Goal: Task Accomplishment & Management: Use online tool/utility

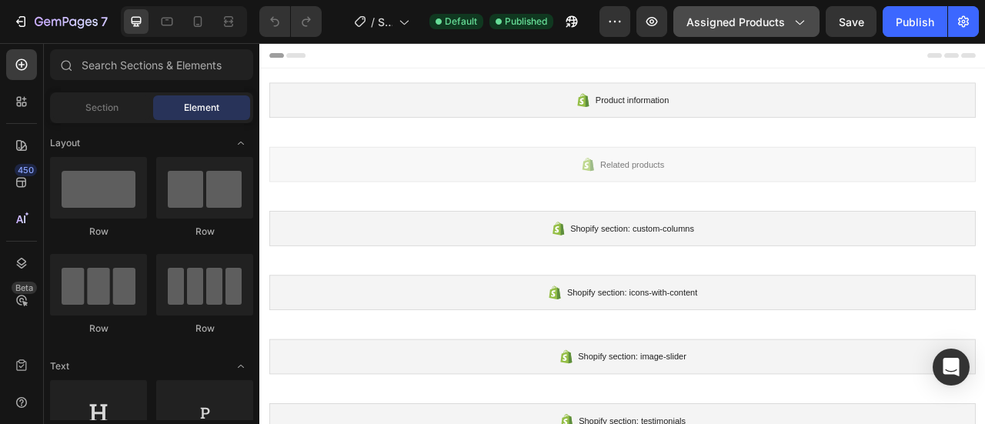
click at [804, 18] on icon "button" at bounding box center [798, 21] width 15 height 15
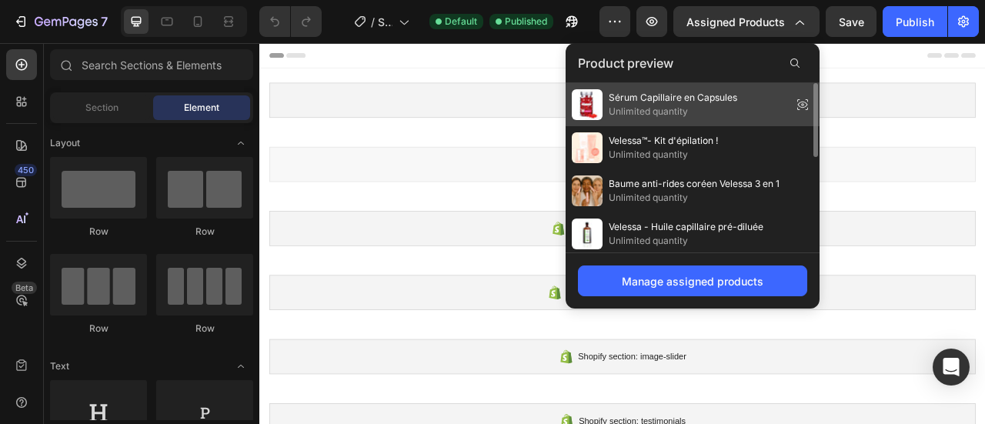
click at [802, 102] on icon at bounding box center [803, 105] width 10 height 6
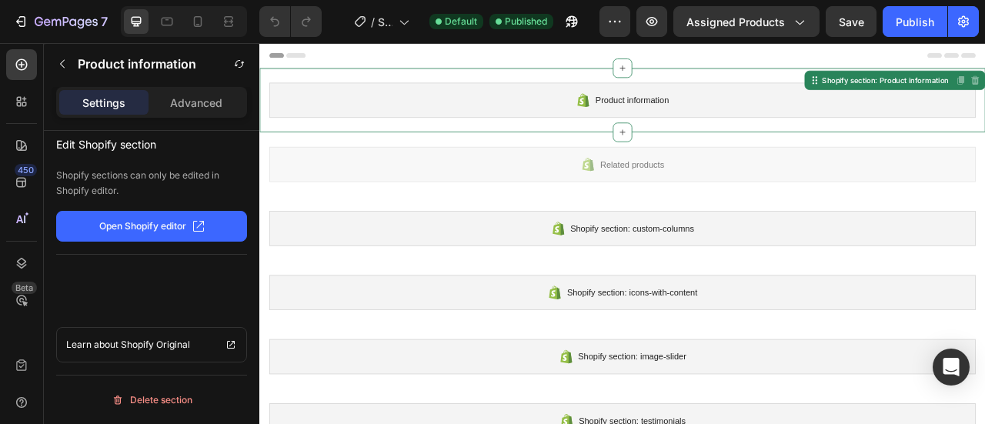
click at [109, 231] on p "Open Shopify editor" at bounding box center [142, 226] width 87 height 14
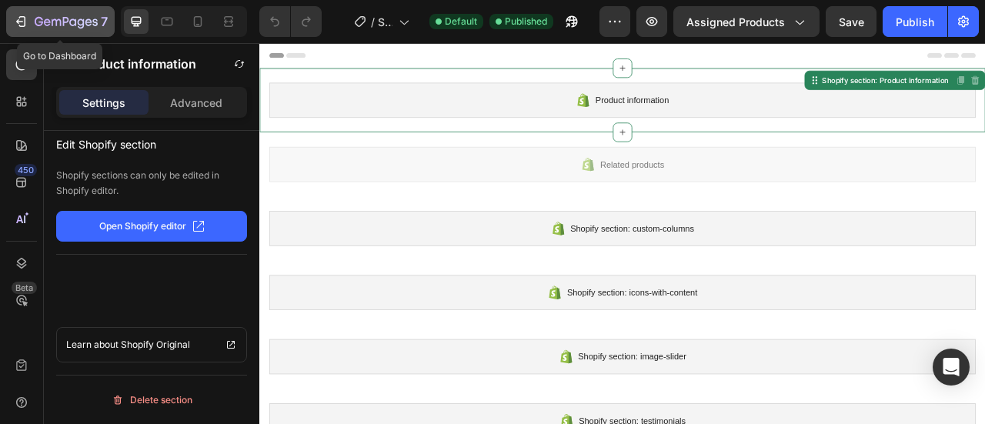
click at [32, 23] on div "7" at bounding box center [60, 21] width 95 height 18
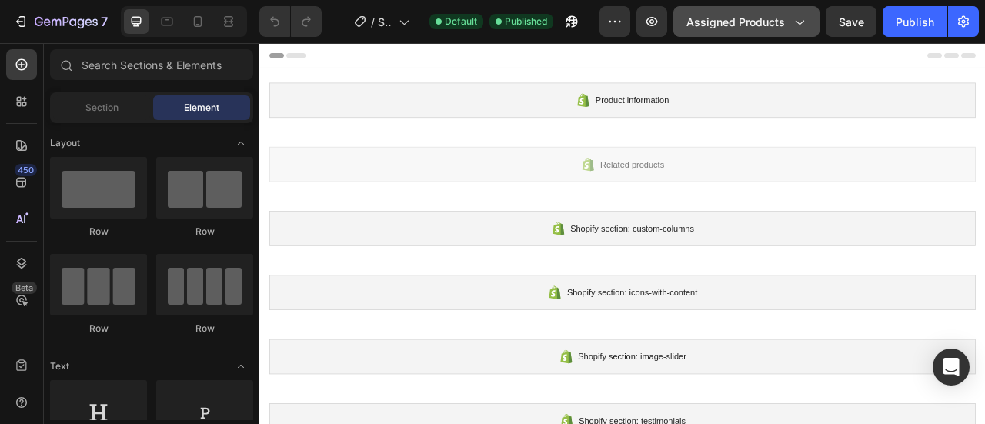
click at [811, 22] on button "Assigned Products" at bounding box center [747, 21] width 146 height 31
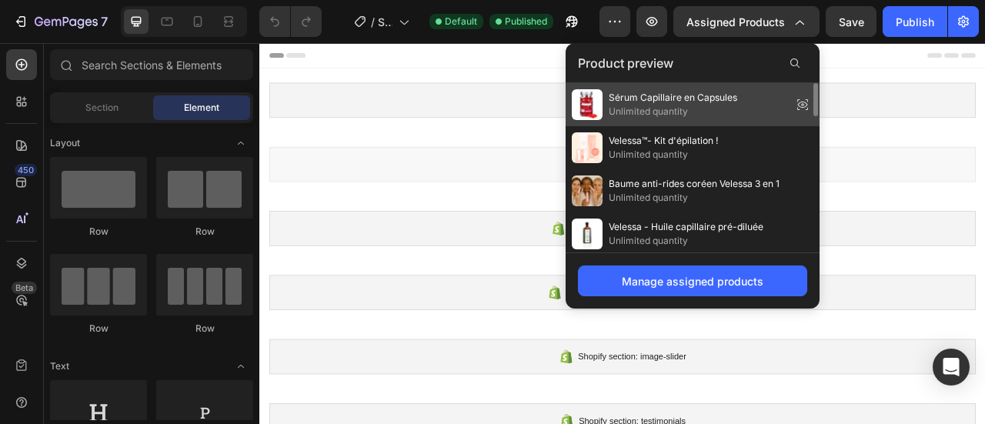
click at [807, 106] on icon at bounding box center [803, 105] width 10 height 6
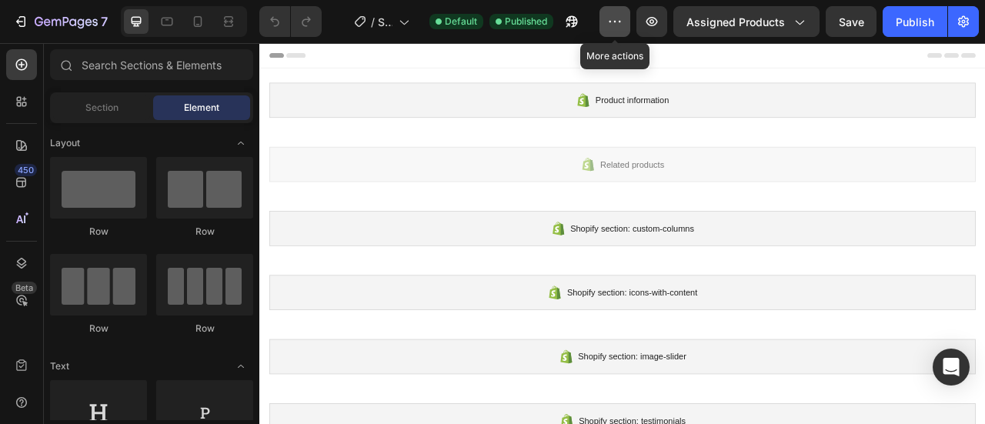
click at [610, 20] on icon "button" at bounding box center [614, 21] width 15 height 15
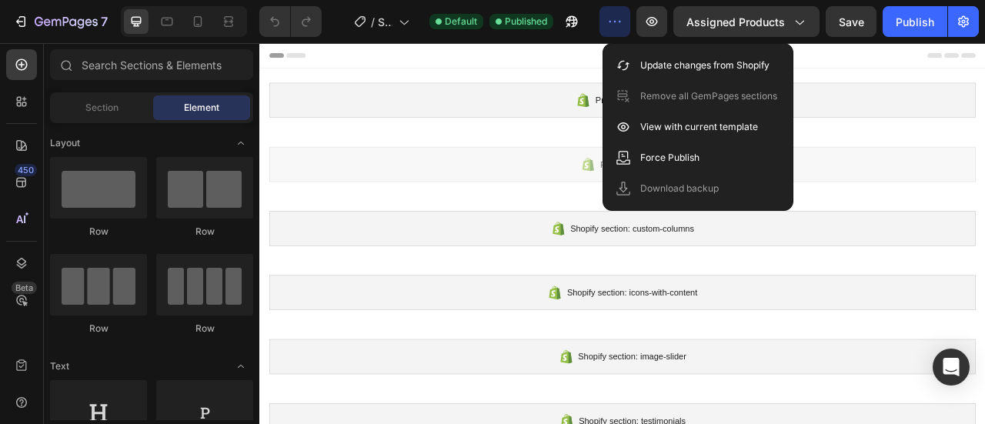
click at [610, 20] on icon "button" at bounding box center [614, 21] width 15 height 15
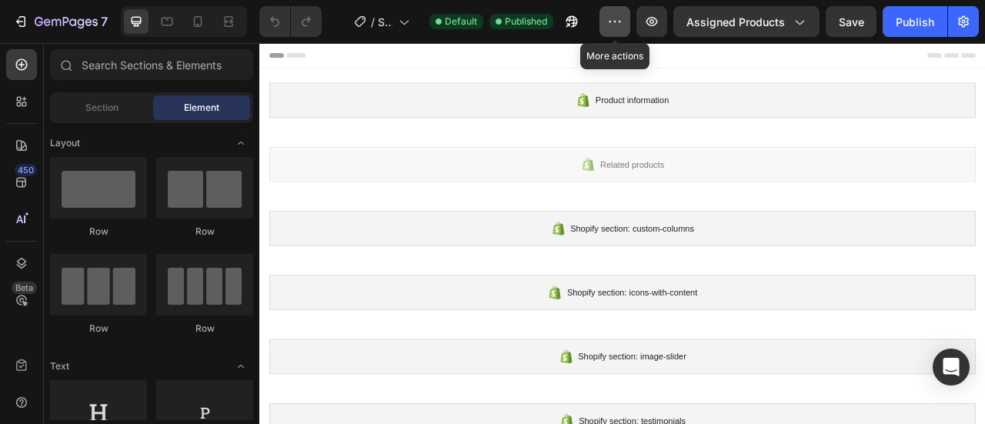
click at [617, 19] on icon "button" at bounding box center [614, 21] width 15 height 15
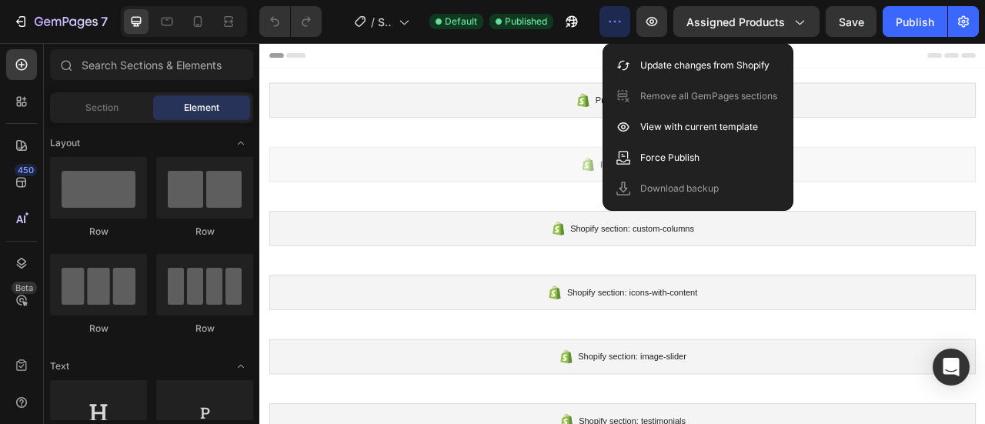
click at [616, 25] on icon "button" at bounding box center [614, 21] width 15 height 15
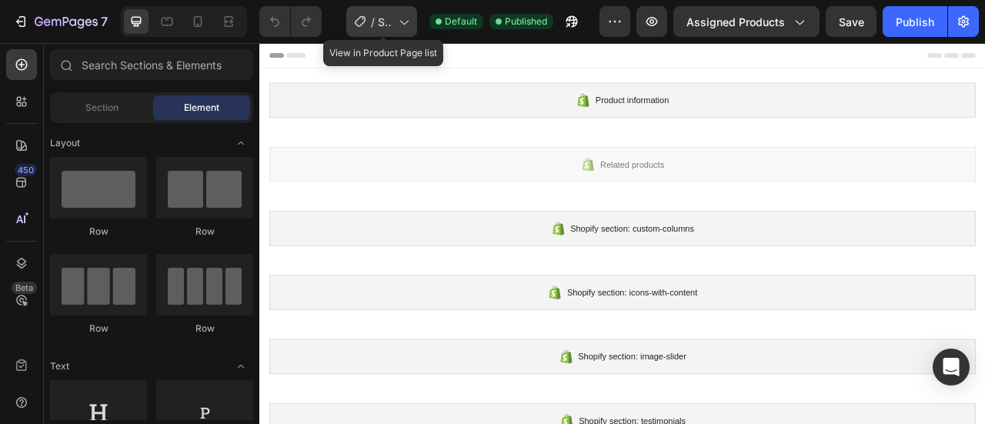
click at [409, 21] on icon at bounding box center [404, 23] width 8 height 5
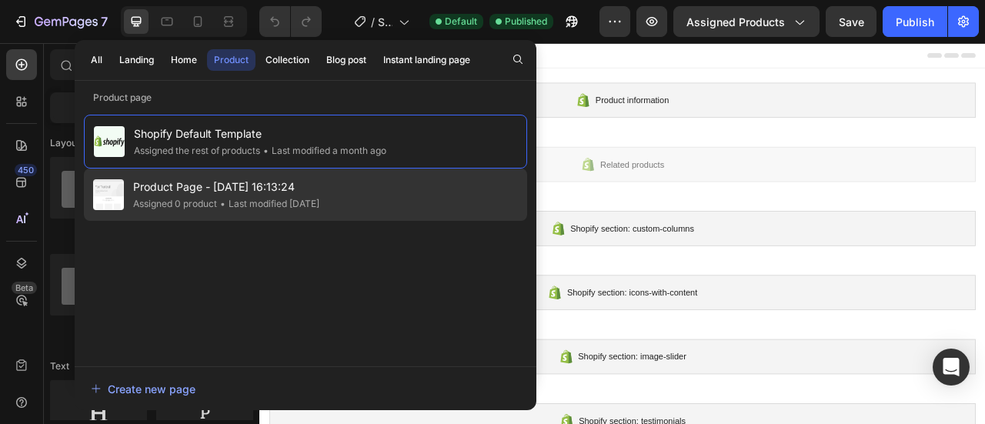
click at [194, 187] on span "Product Page - Jun 20, 16:13:24" at bounding box center [226, 187] width 186 height 18
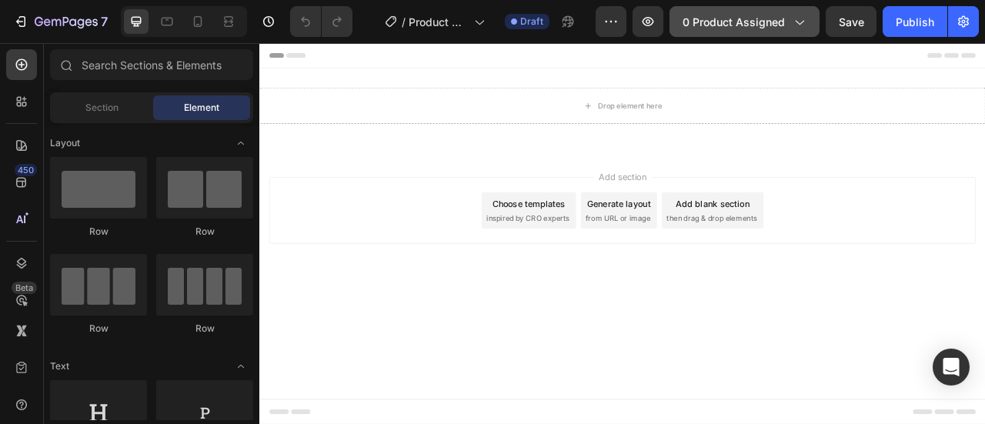
click at [800, 26] on icon "button" at bounding box center [798, 21] width 15 height 15
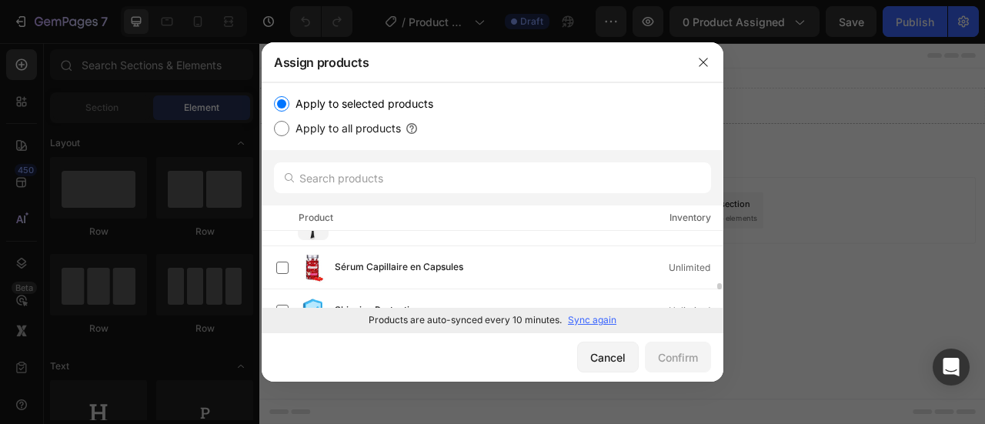
scroll to position [570, 0]
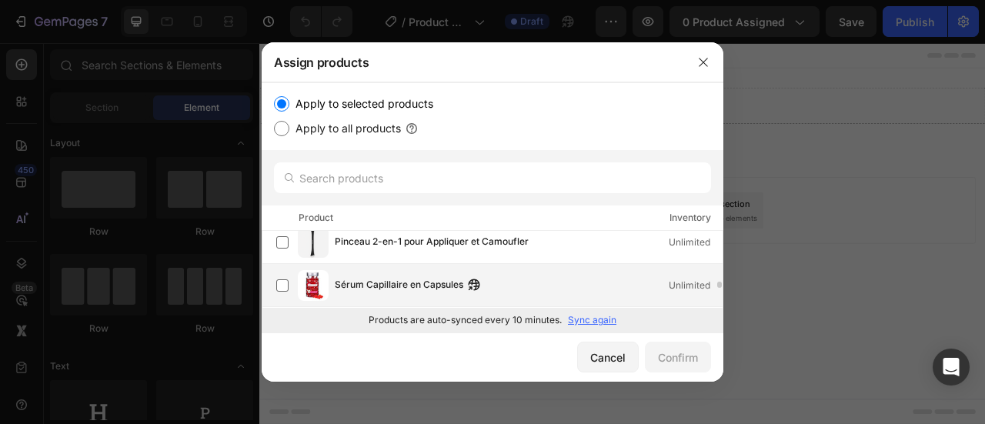
click at [309, 284] on img at bounding box center [313, 285] width 31 height 31
click at [702, 61] on icon "button" at bounding box center [703, 62] width 8 height 8
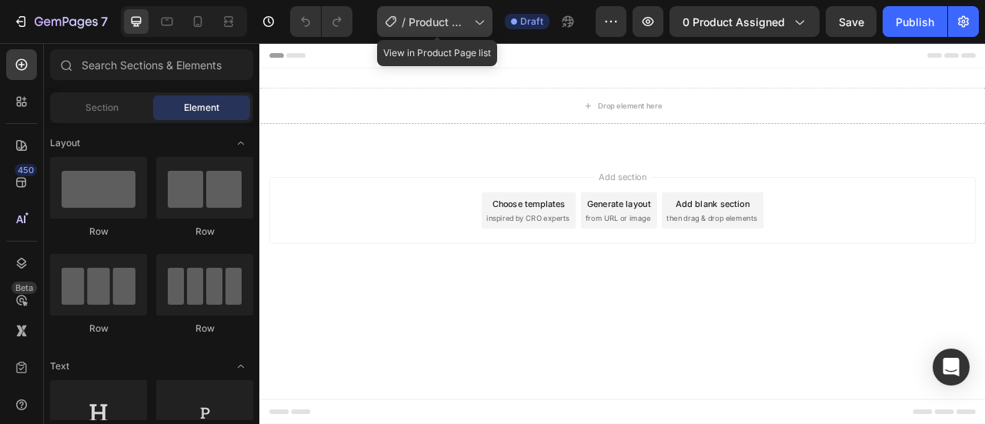
click at [482, 18] on icon at bounding box center [478, 21] width 15 height 15
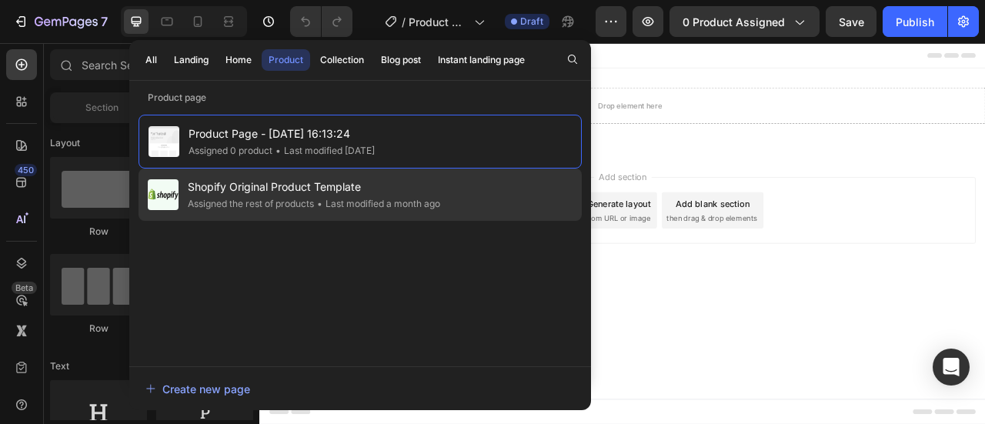
click at [236, 182] on span "Shopify Original Product Template" at bounding box center [314, 187] width 252 height 18
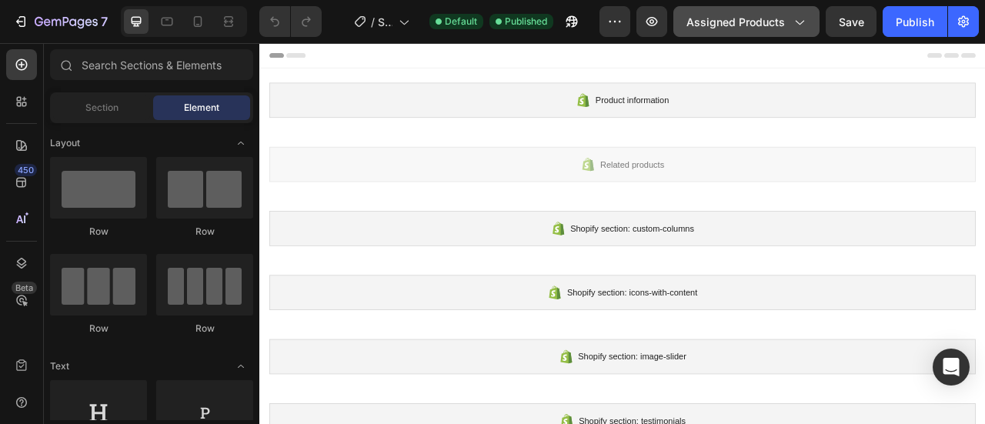
click at [814, 22] on button "Assigned Products" at bounding box center [747, 21] width 146 height 31
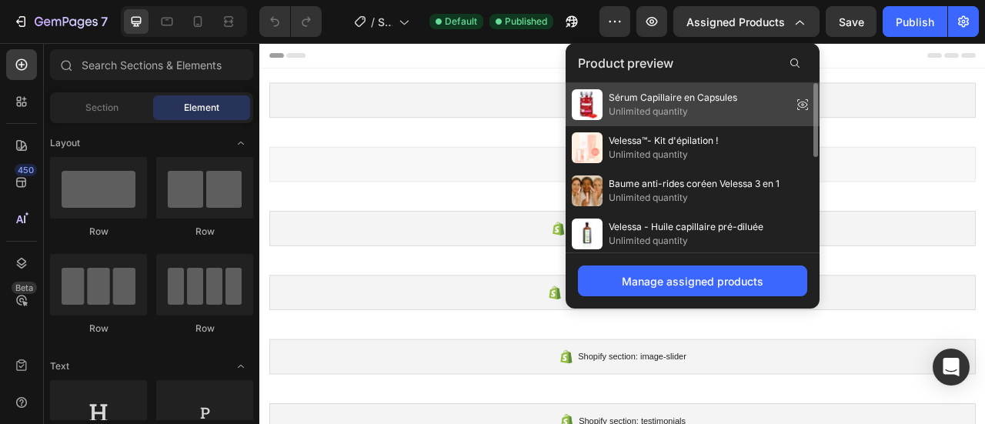
click at [617, 98] on span "Sérum Capillaire en Capsules" at bounding box center [673, 98] width 129 height 14
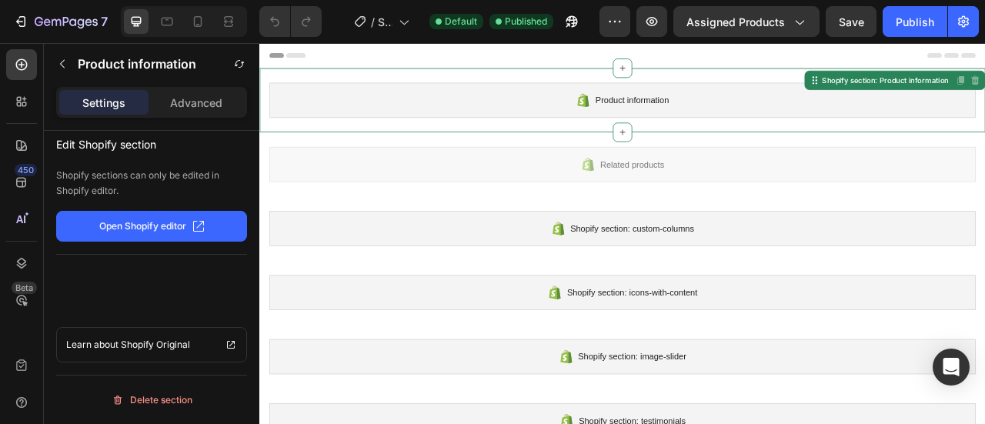
click at [125, 224] on p "Open Shopify editor" at bounding box center [142, 226] width 87 height 14
